Goal: Task Accomplishment & Management: Use online tool/utility

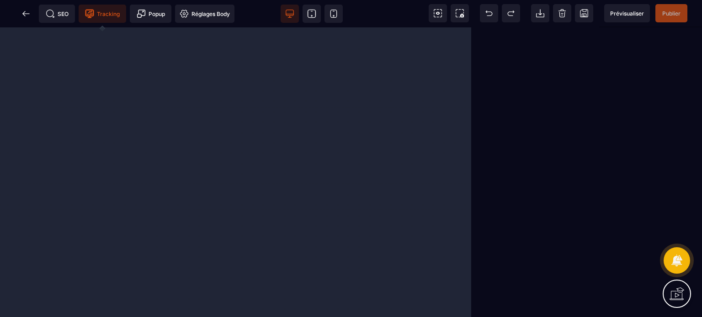
click at [110, 13] on span "Tracking" at bounding box center [102, 13] width 35 height 9
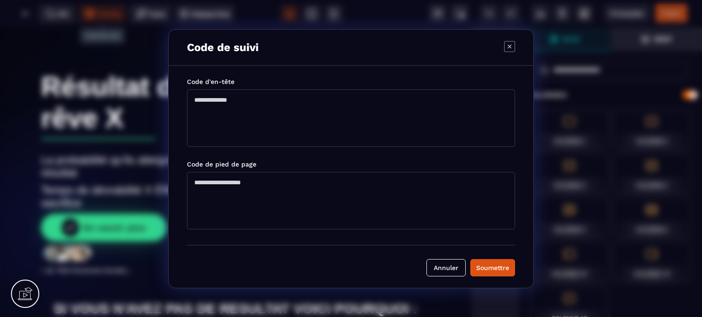
click at [246, 93] on textarea "Modal window" at bounding box center [351, 119] width 328 height 58
click at [441, 264] on button "Annuler" at bounding box center [445, 267] width 39 height 17
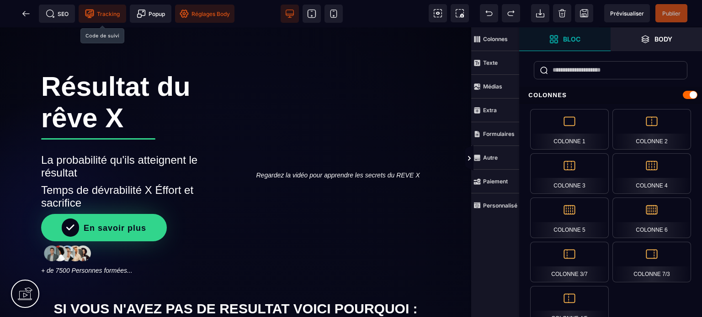
click at [209, 16] on span "Réglages Body" at bounding box center [205, 13] width 50 height 9
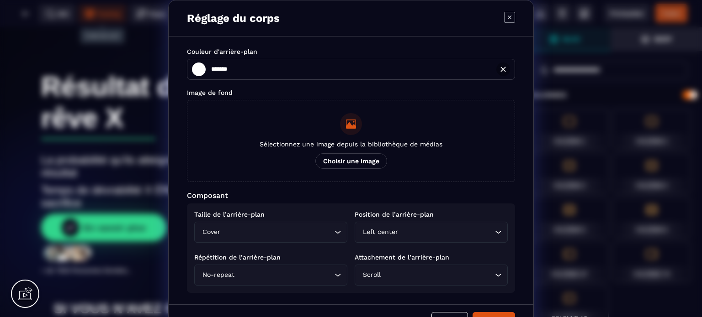
scroll to position [23, 0]
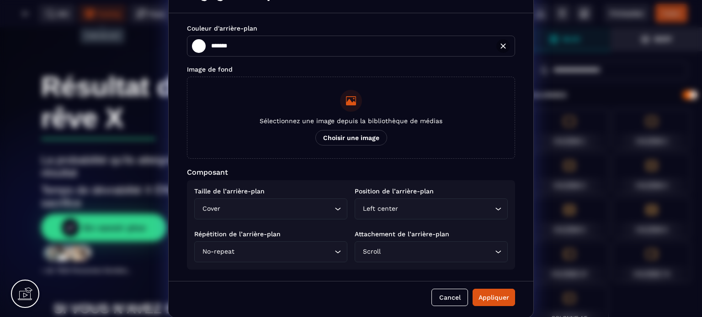
click at [113, 69] on div "Réglage du corps Couleur d'arrière-plan ******* ******* Image de fond Sélection…" at bounding box center [351, 148] width 702 height 342
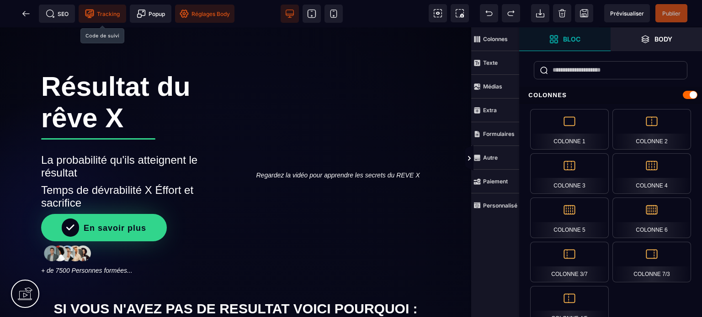
type input "*******"
click at [26, 18] on span at bounding box center [26, 14] width 18 height 18
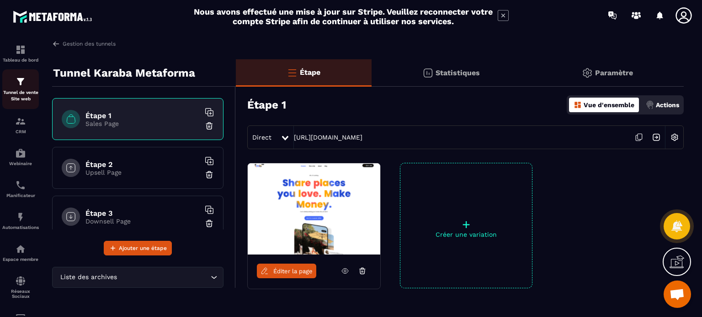
click at [20, 85] on img at bounding box center [20, 81] width 11 height 11
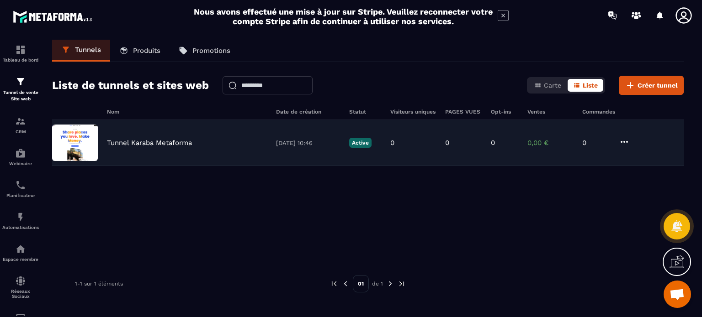
click at [150, 142] on p "Tunnel Karaba Metaforma" at bounding box center [149, 143] width 85 height 8
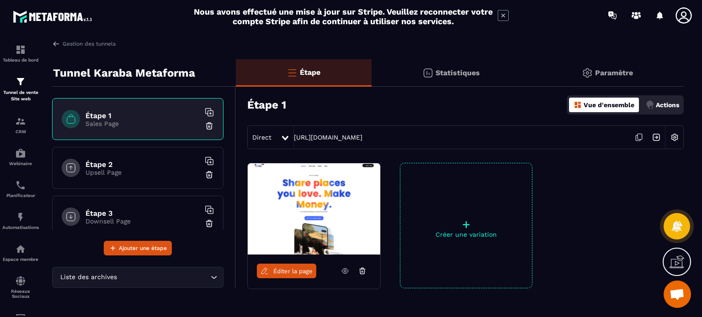
click at [614, 74] on p "Paramètre" at bounding box center [614, 73] width 38 height 9
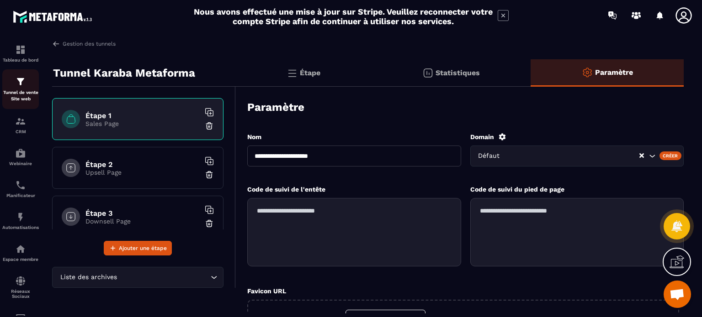
click at [16, 96] on p "Tunnel de vente Site web" at bounding box center [20, 96] width 37 height 13
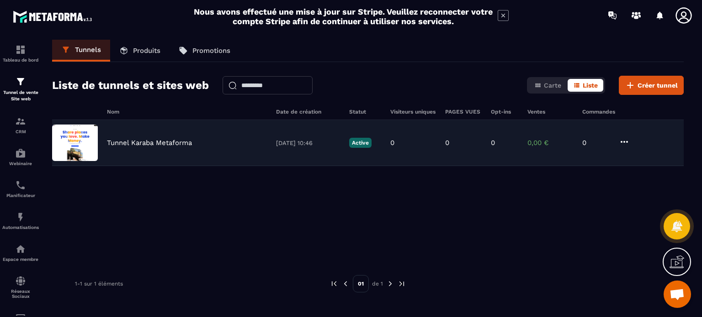
click at [623, 137] on icon at bounding box center [624, 142] width 11 height 11
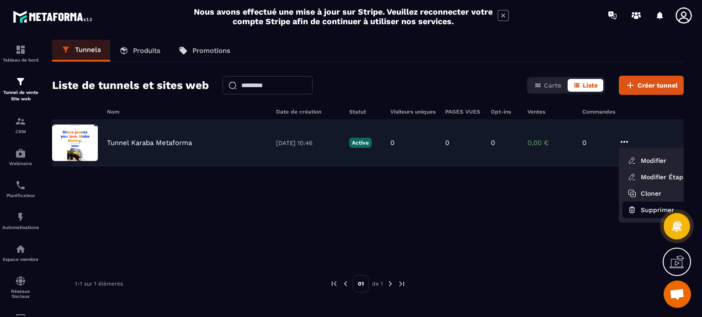
click at [649, 215] on button "Supprimer" at bounding box center [658, 210] width 73 height 16
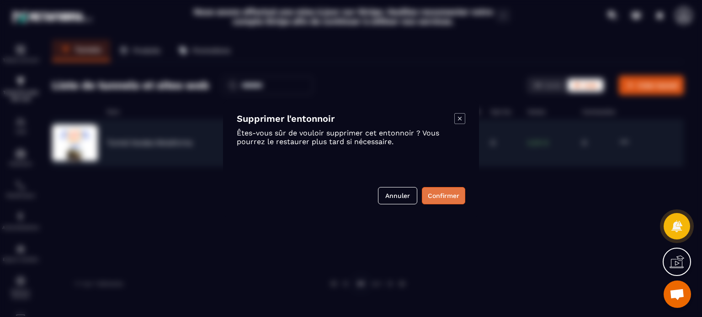
click at [442, 196] on button "Confirmer" at bounding box center [443, 195] width 43 height 17
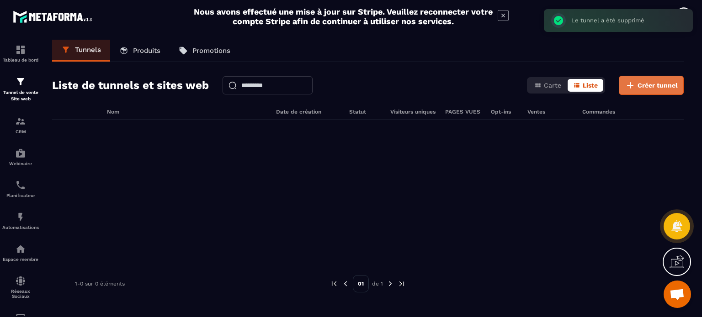
click at [654, 83] on span "Créer tunnel" at bounding box center [657, 85] width 40 height 9
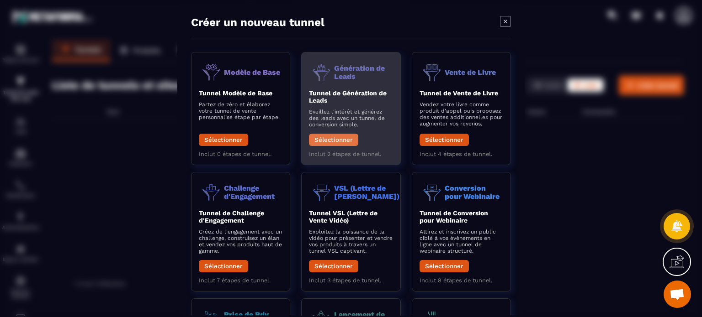
click at [333, 138] on button "Sélectionner" at bounding box center [333, 140] width 49 height 12
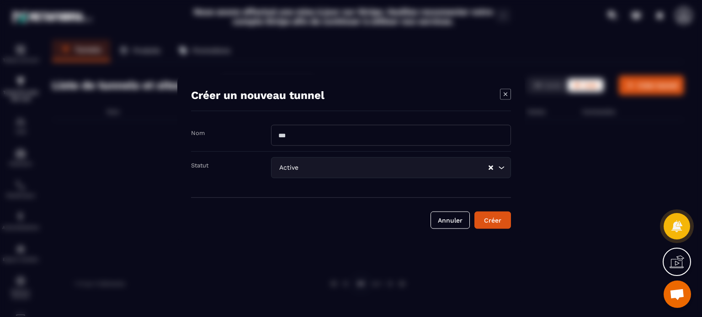
click at [333, 138] on input "Modal window" at bounding box center [391, 135] width 240 height 21
click at [321, 132] on input "******" at bounding box center [391, 135] width 240 height 21
type input "**********"
click at [496, 220] on div "Créer" at bounding box center [492, 220] width 25 height 9
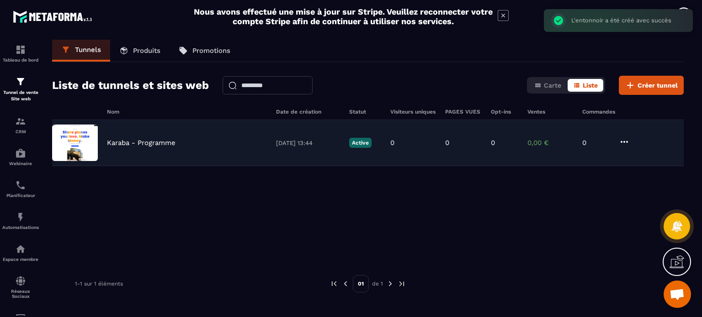
click at [134, 142] on p "Karaba - Programme" at bounding box center [141, 143] width 69 height 8
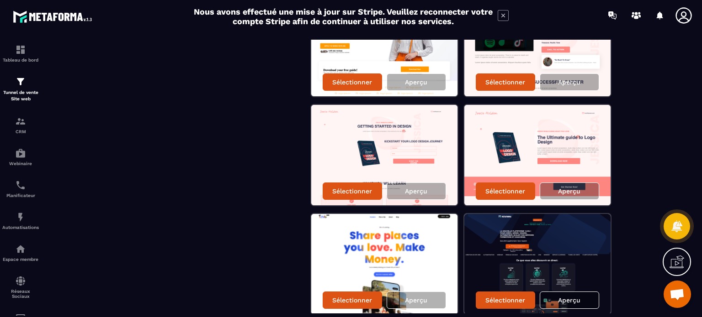
scroll to position [229, 0]
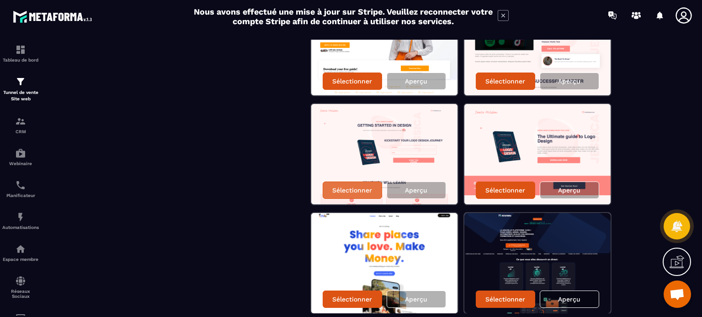
click at [367, 187] on p "Sélectionner" at bounding box center [352, 190] width 40 height 7
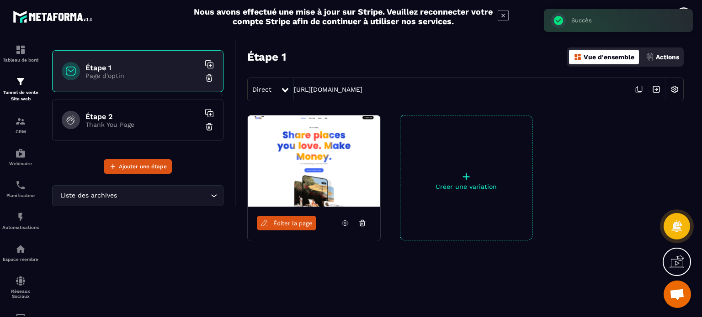
scroll to position [48, 0]
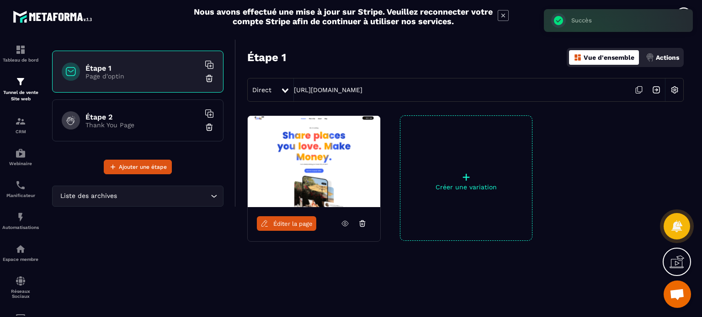
click at [298, 222] on span "Éditer la page" at bounding box center [292, 224] width 39 height 7
